Goal: Check status: Check status

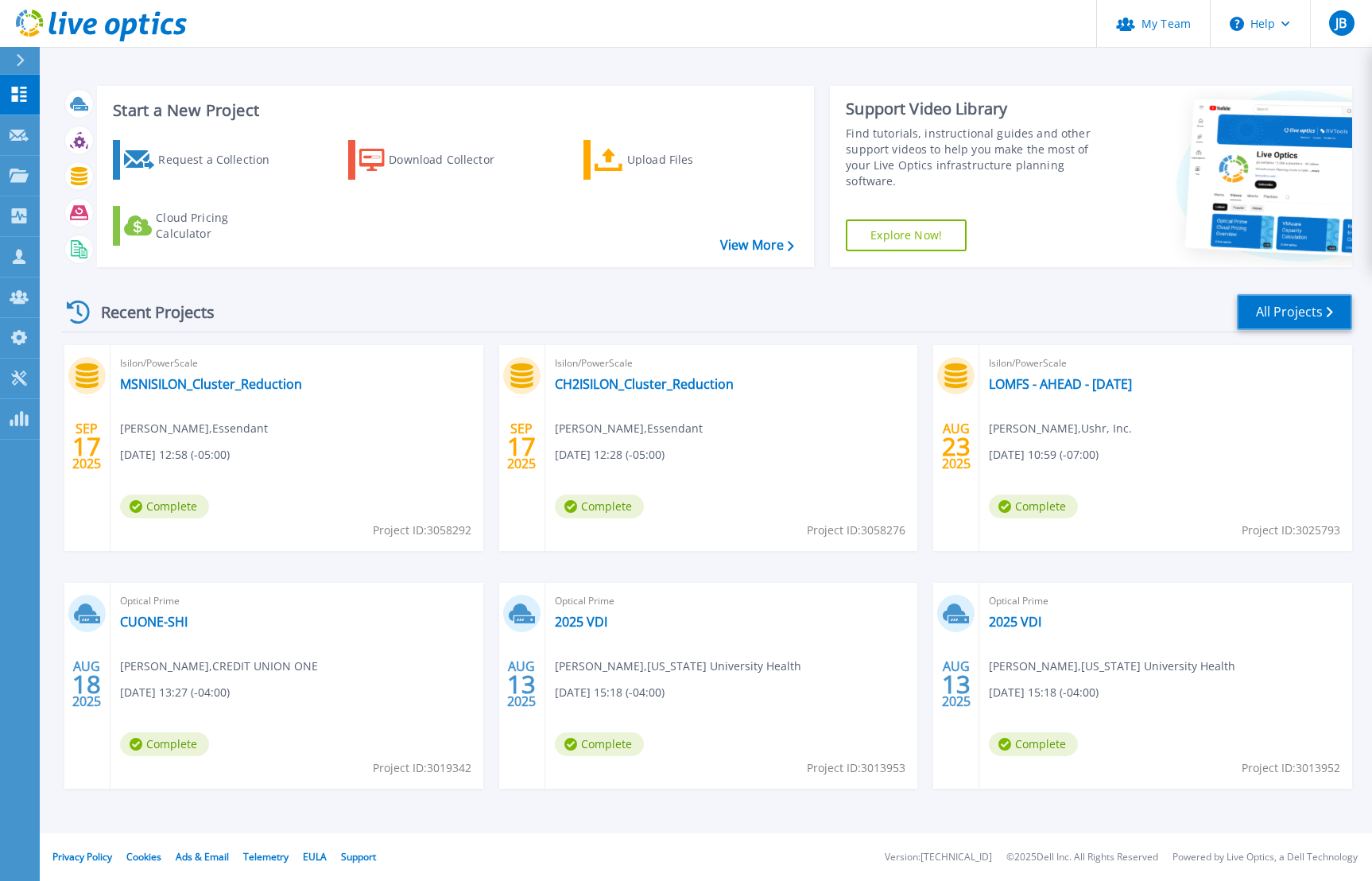
click at [1311, 325] on link "All Projects" at bounding box center [1294, 312] width 115 height 36
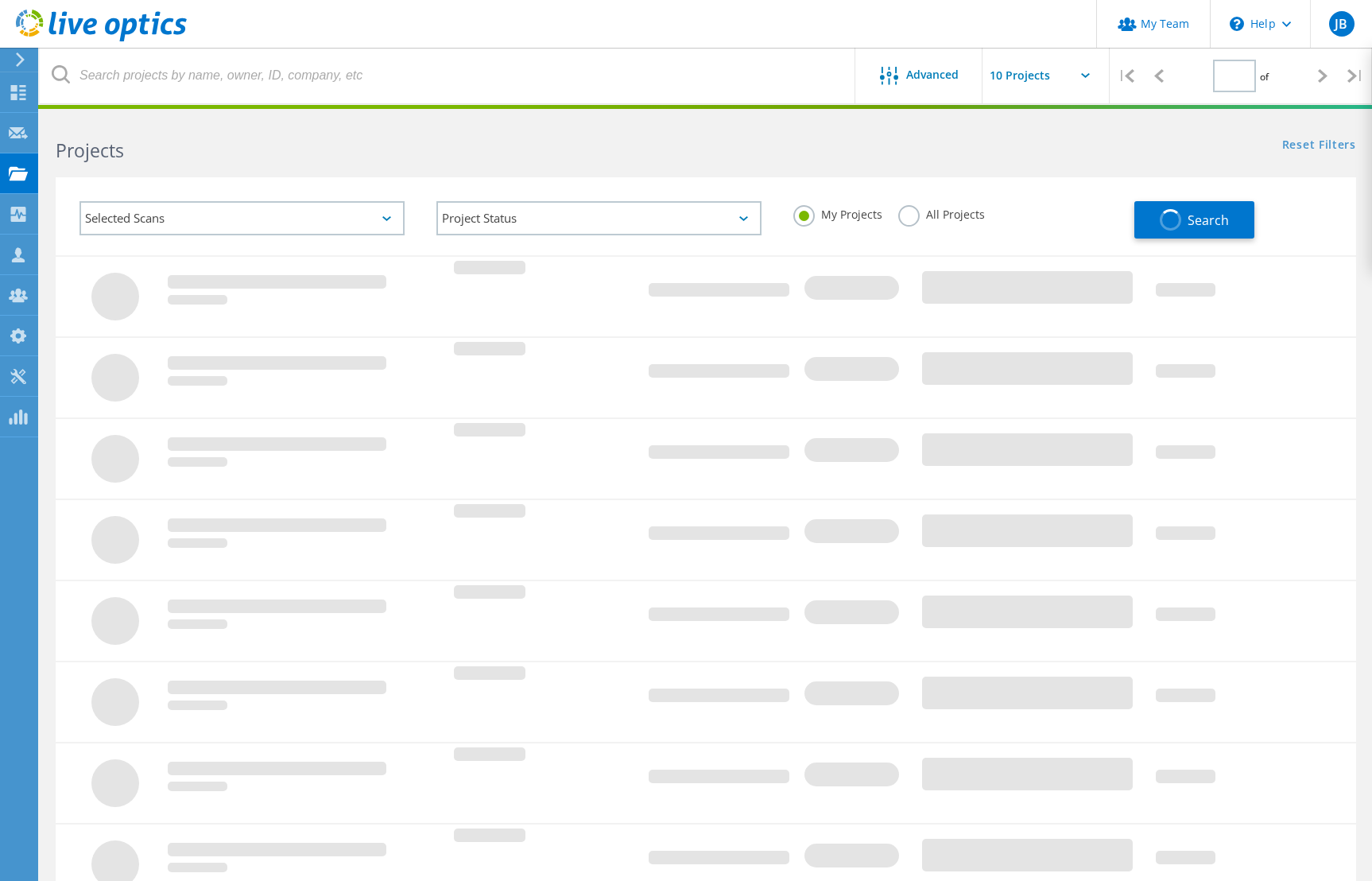
type input "1"
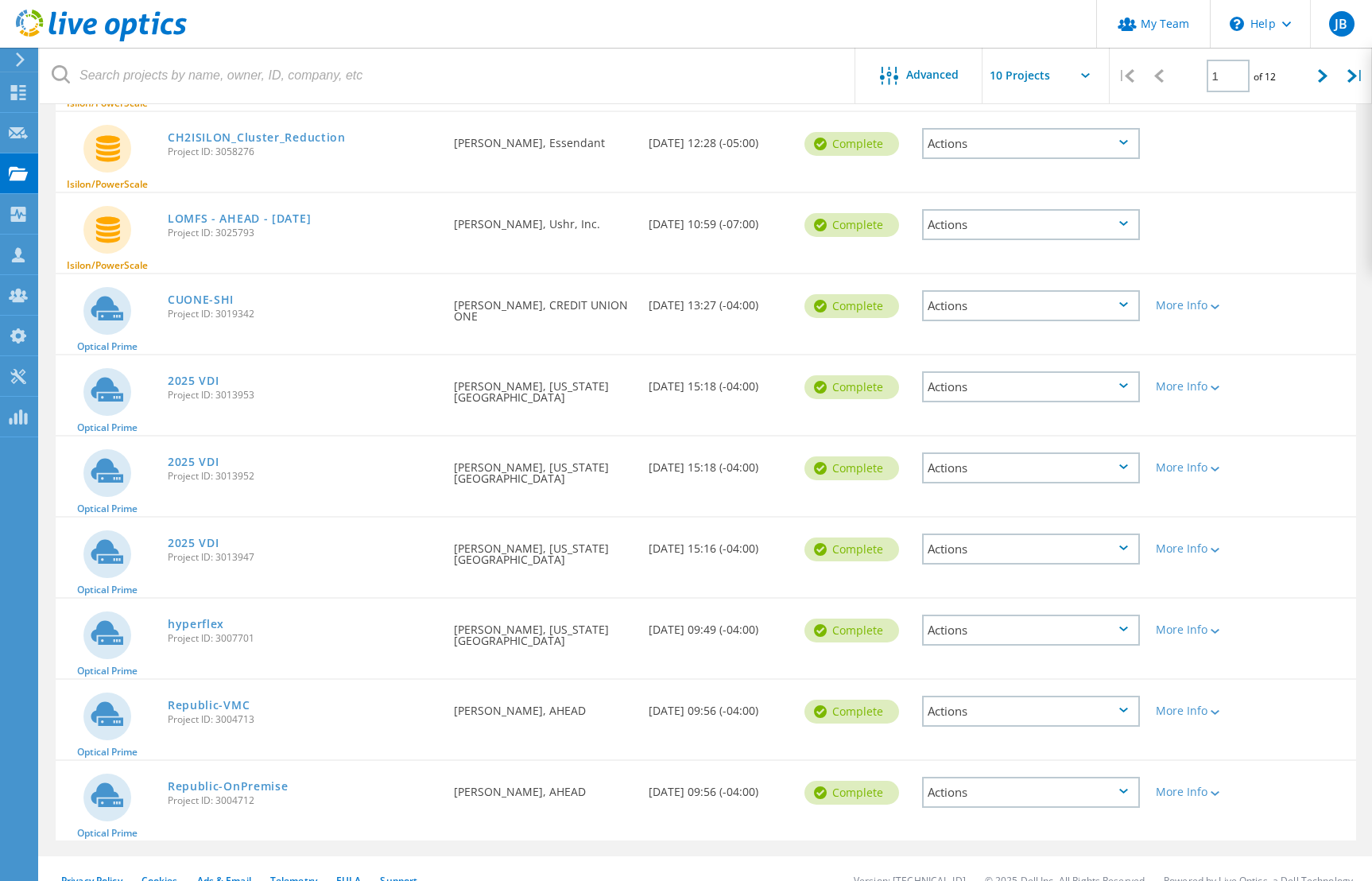
scroll to position [285, 0]
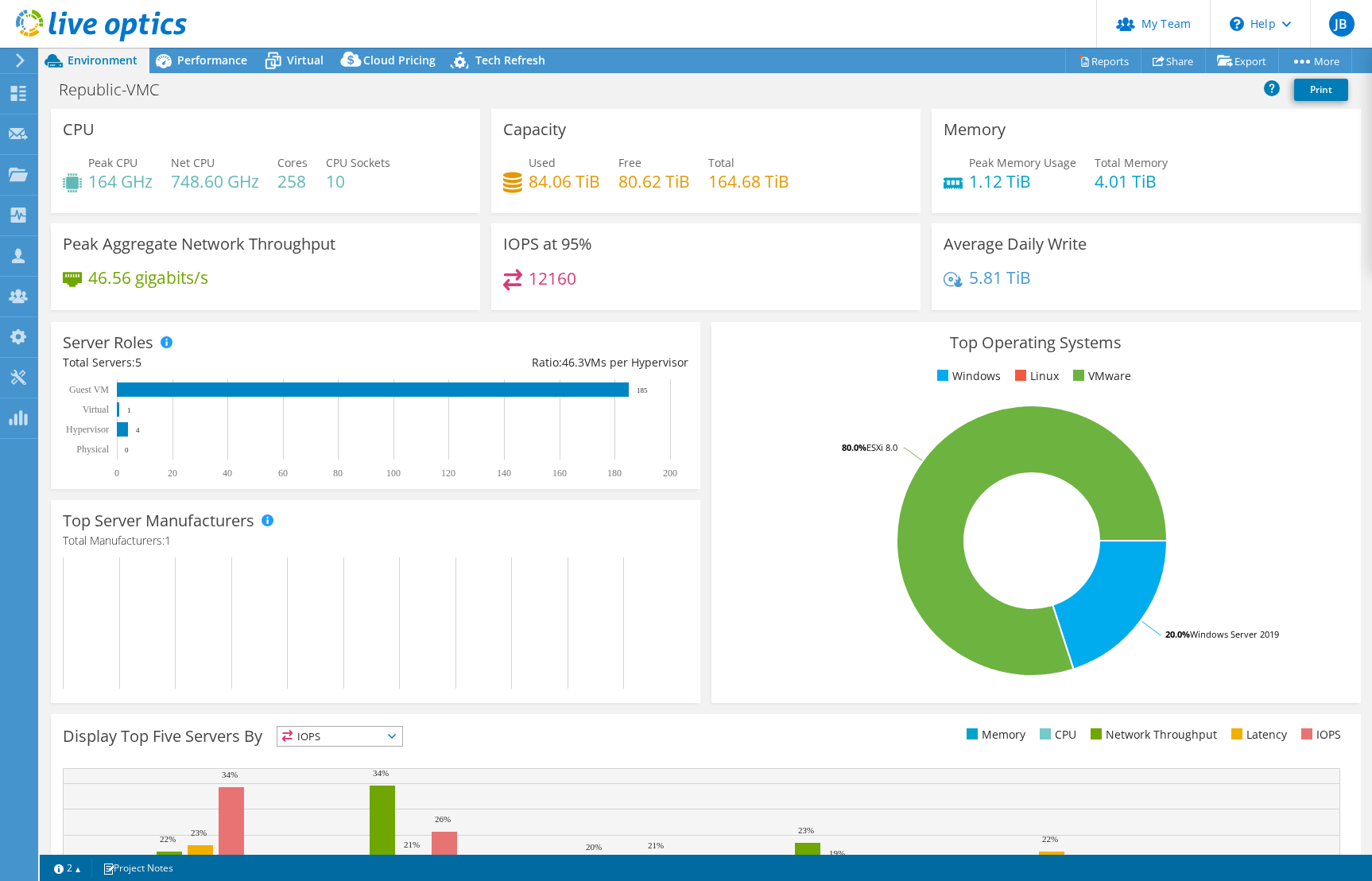
select select "USD"
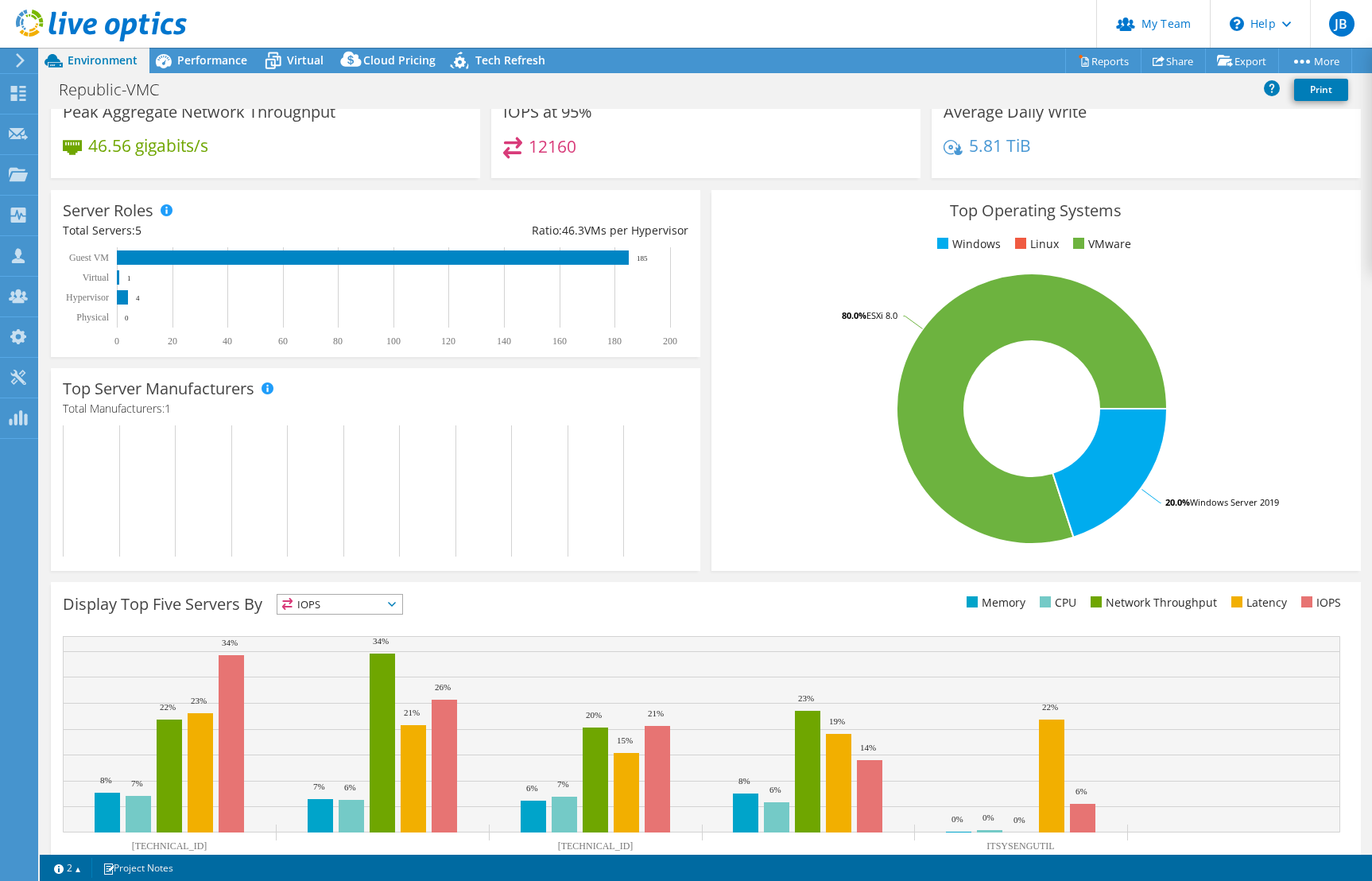
scroll to position [173, 0]
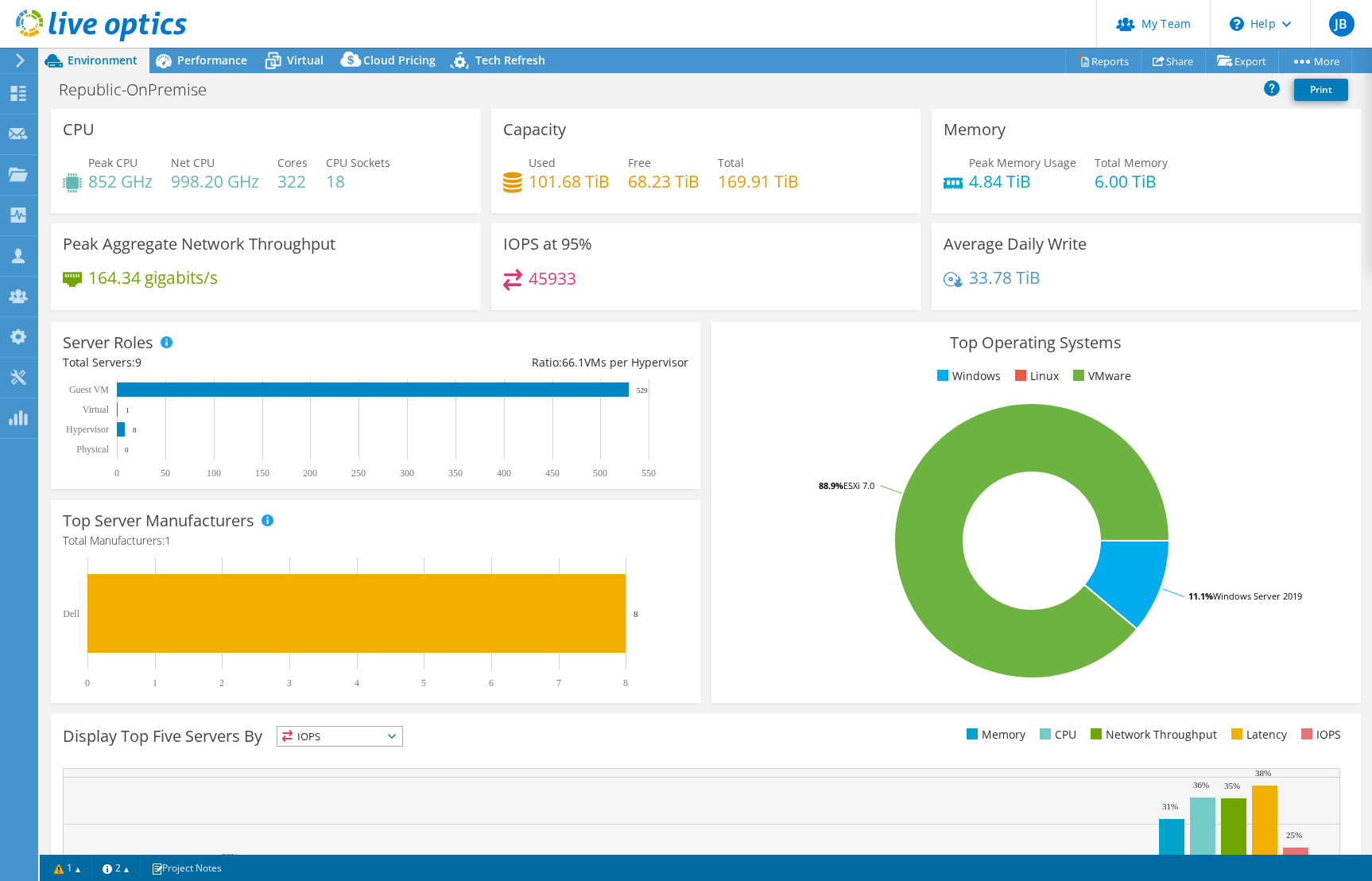
select select "USD"
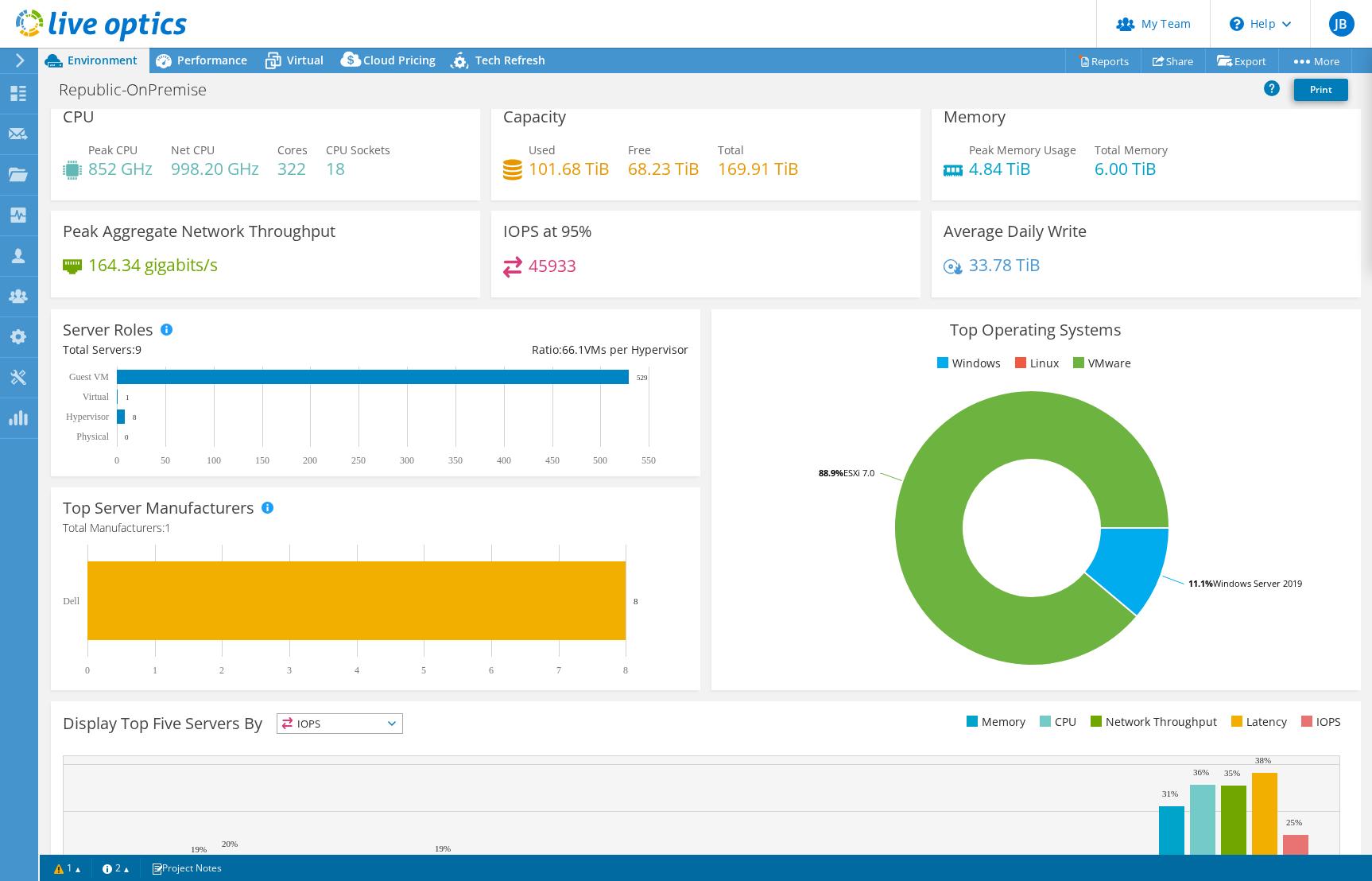
scroll to position [7, 0]
